Goal: Task Accomplishment & Management: Use online tool/utility

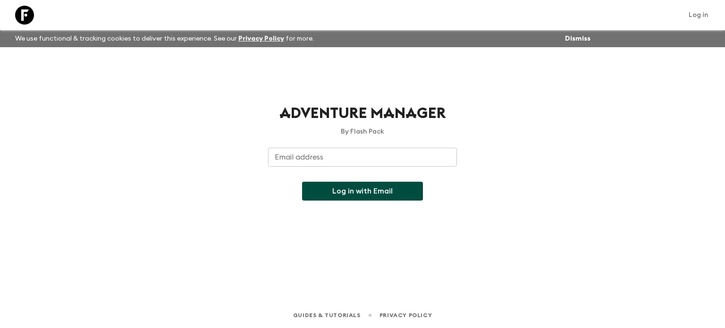
click at [333, 156] on input "Email address" at bounding box center [362, 157] width 189 height 19
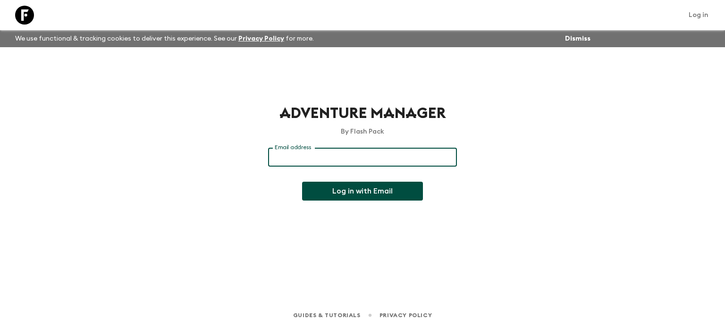
type input "[EMAIL_ADDRESS][DOMAIN_NAME]"
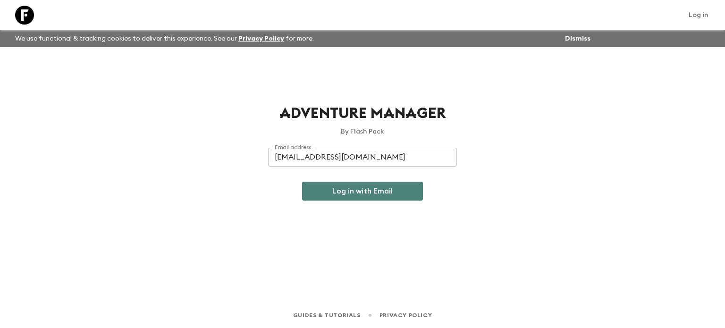
click at [368, 197] on button "Log in with Email" at bounding box center [362, 191] width 121 height 19
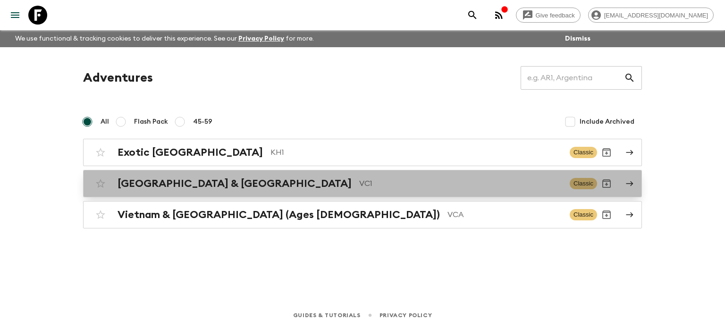
click at [359, 187] on p "VC1" at bounding box center [460, 183] width 203 height 11
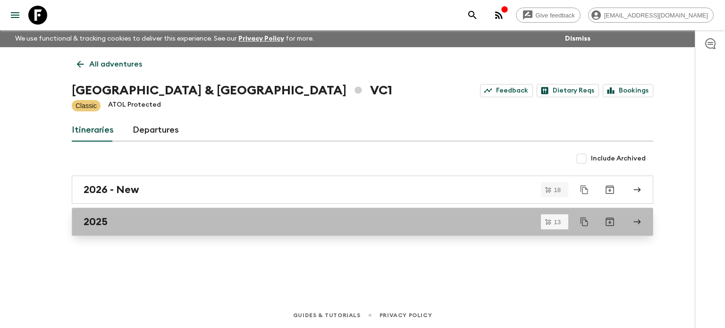
click at [182, 229] on link "2025" at bounding box center [363, 222] width 582 height 28
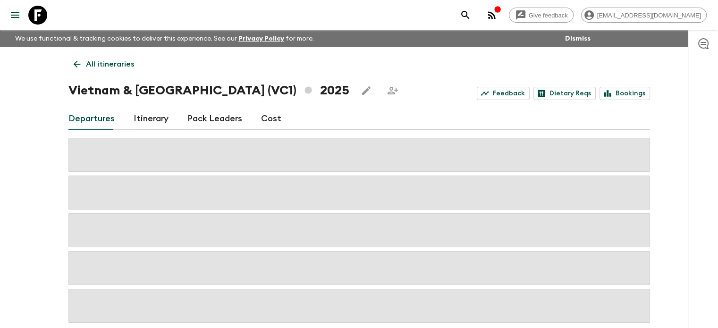
scroll to position [47, 0]
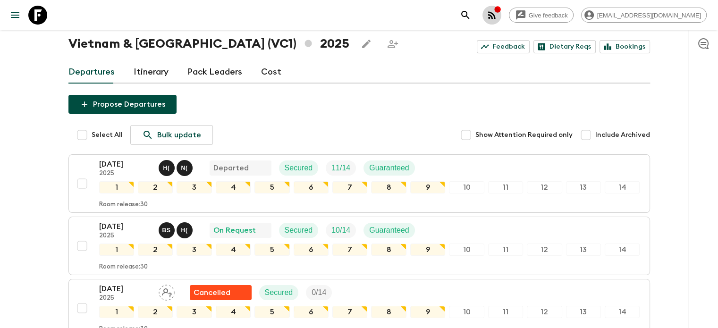
click at [498, 16] on icon "button" at bounding box center [491, 14] width 11 height 11
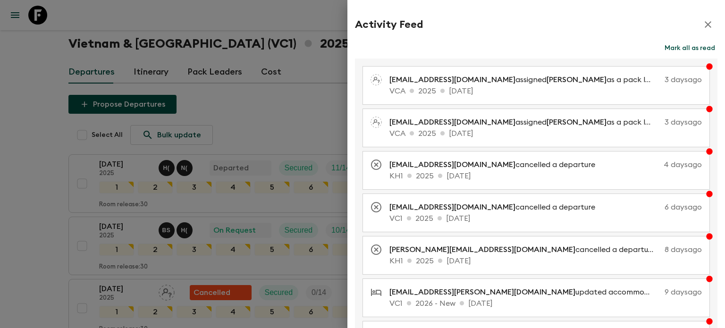
click at [705, 23] on icon "button" at bounding box center [708, 24] width 7 height 7
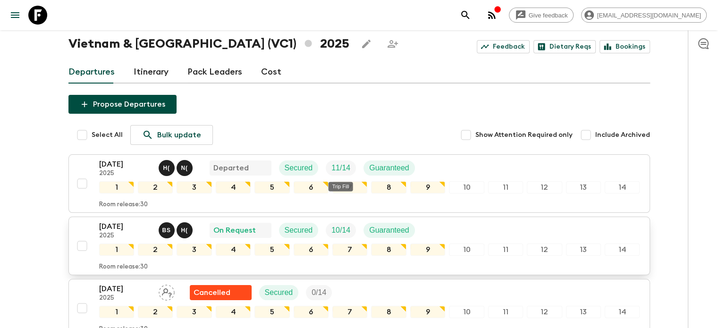
scroll to position [141, 0]
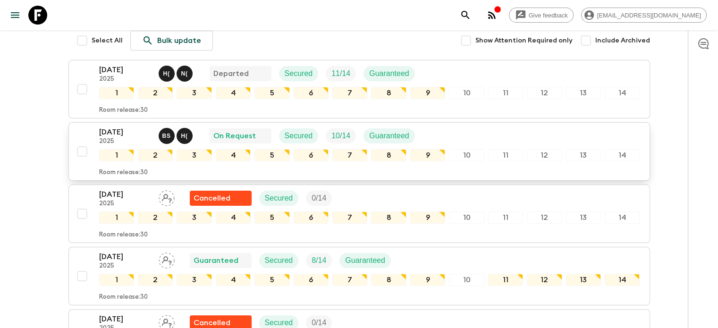
click at [124, 127] on p "[DATE]" at bounding box center [125, 132] width 52 height 11
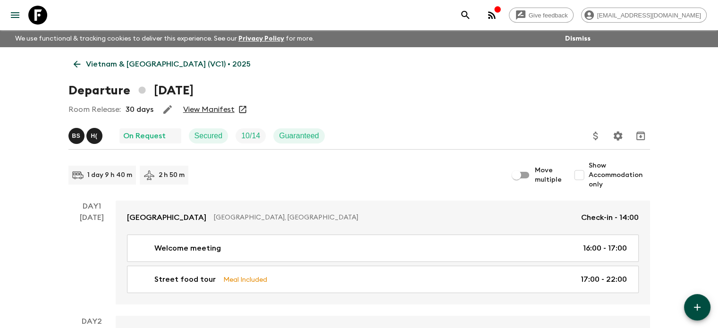
click at [206, 110] on link "View Manifest" at bounding box center [208, 109] width 51 height 9
